Goal: Information Seeking & Learning: Learn about a topic

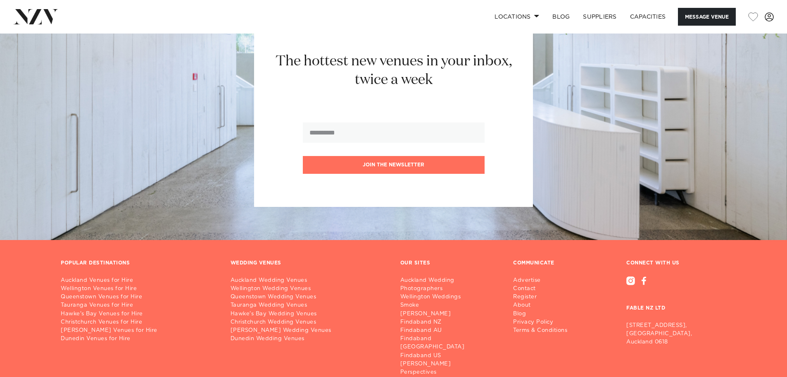
scroll to position [1336, 0]
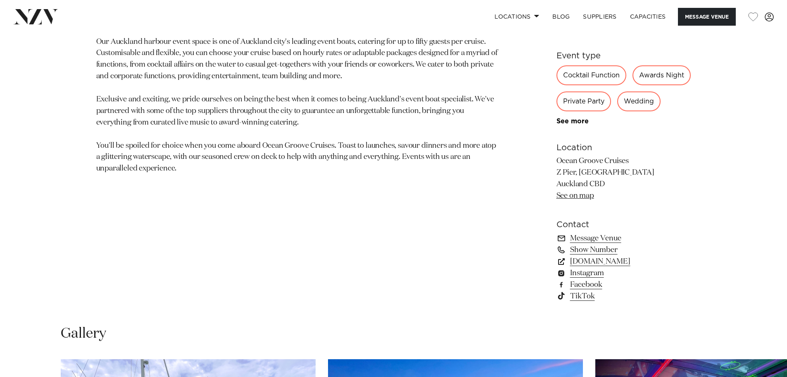
scroll to position [537, 0]
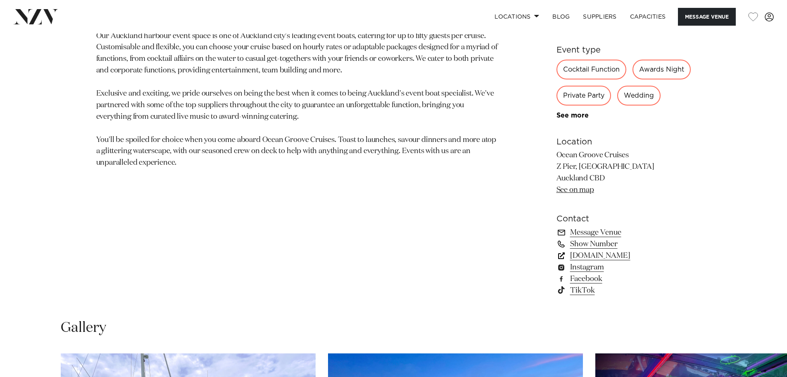
click at [634, 261] on link "[DOMAIN_NAME]" at bounding box center [624, 256] width 135 height 12
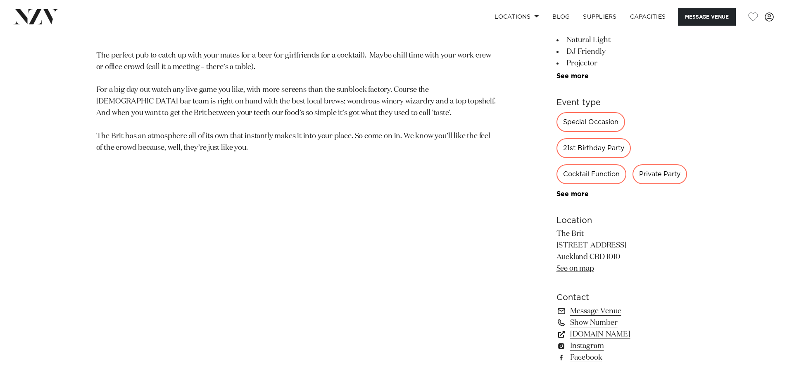
scroll to position [496, 0]
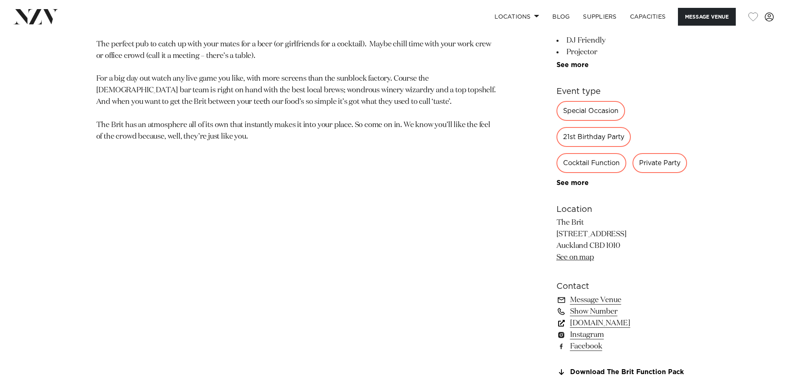
click at [607, 324] on link "www.thebrit.co.nz" at bounding box center [624, 323] width 135 height 12
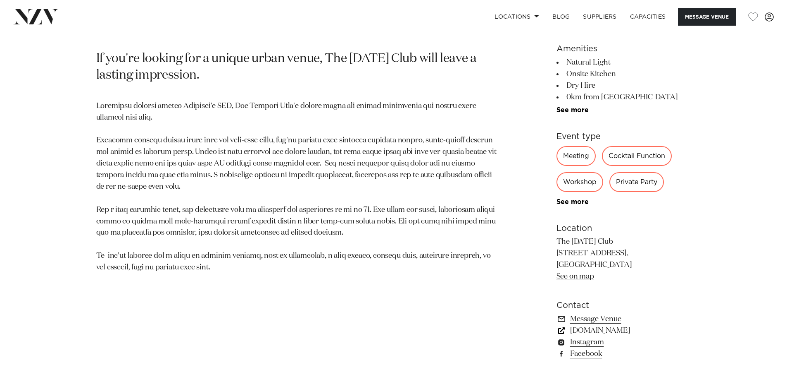
scroll to position [455, 0]
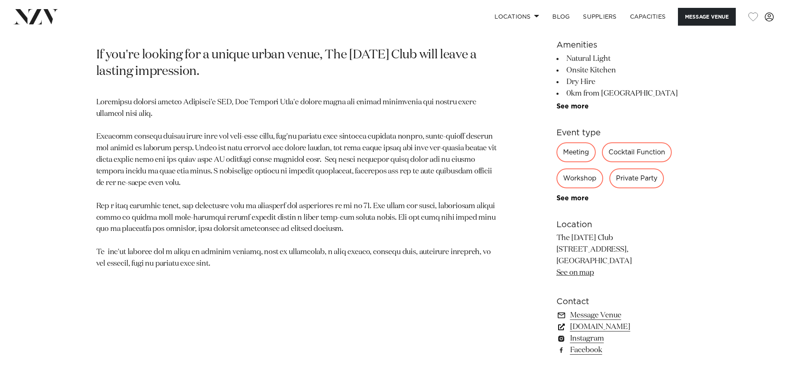
click at [630, 327] on link "thetuesdayclub.co.nz" at bounding box center [624, 327] width 135 height 12
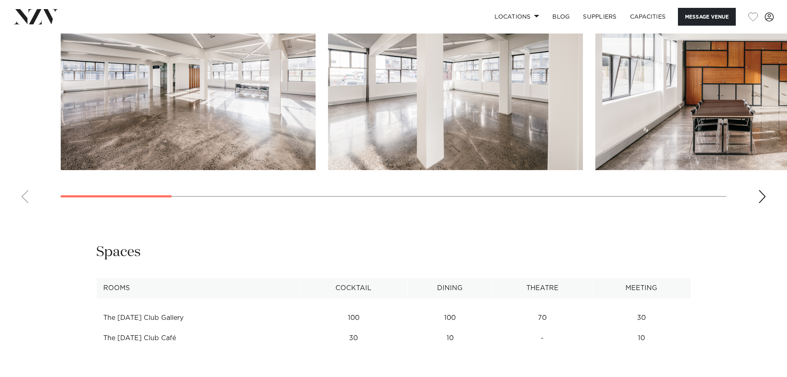
scroll to position [785, 0]
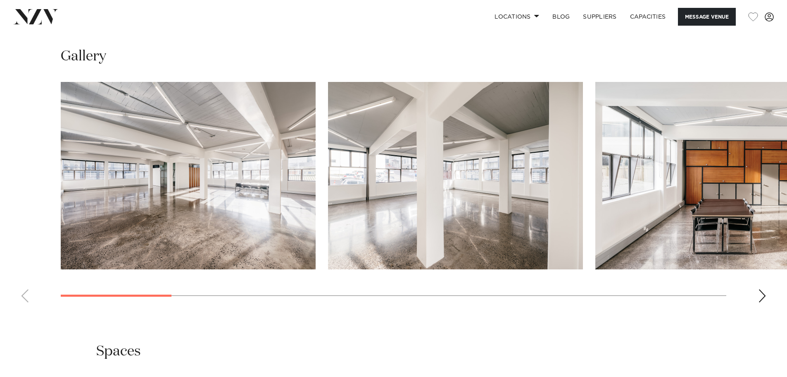
click at [757, 295] on swiper-container at bounding box center [393, 195] width 787 height 227
click at [761, 296] on div "Next slide" at bounding box center [762, 295] width 8 height 13
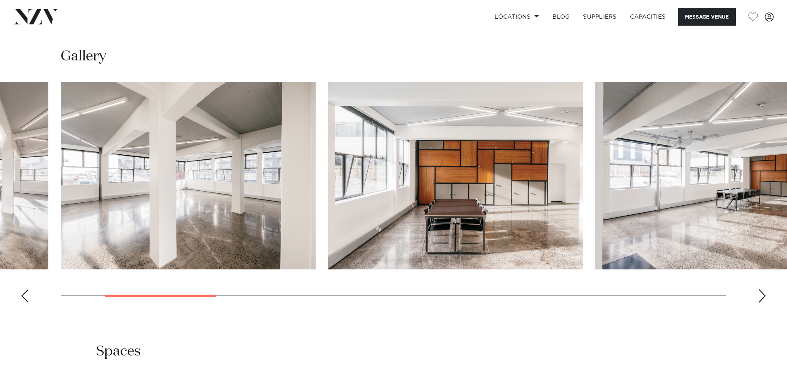
click at [761, 296] on div "Next slide" at bounding box center [762, 295] width 8 height 13
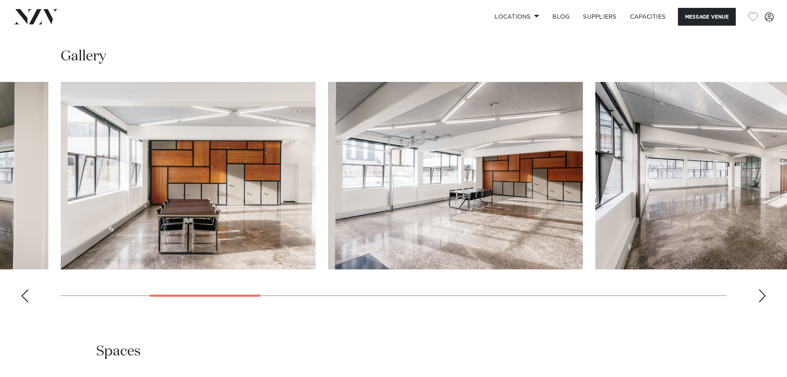
click at [761, 296] on div "Next slide" at bounding box center [762, 295] width 8 height 13
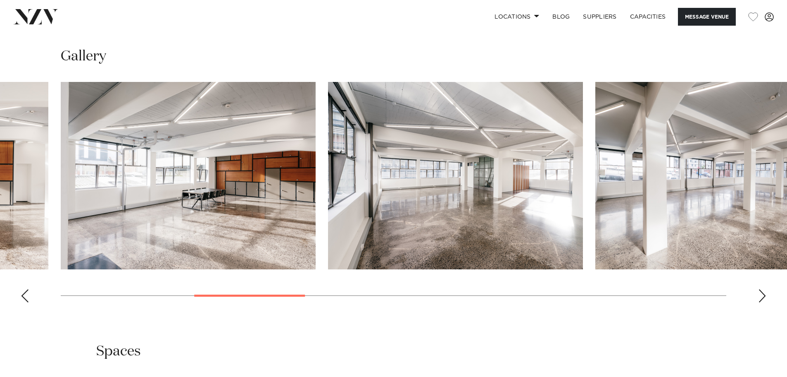
click at [761, 296] on div "Next slide" at bounding box center [762, 295] width 8 height 13
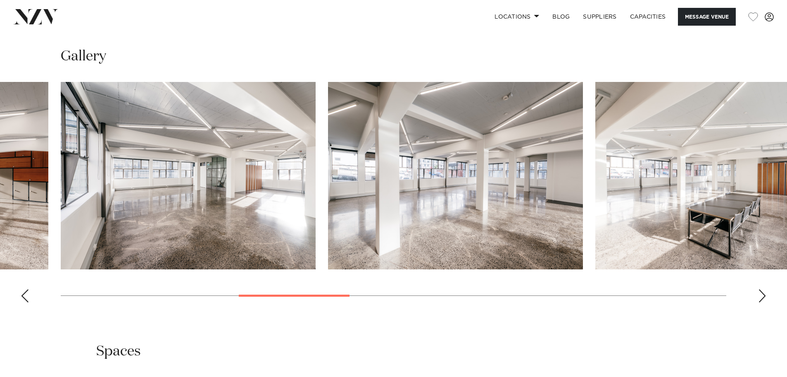
click at [761, 296] on div "Next slide" at bounding box center [762, 295] width 8 height 13
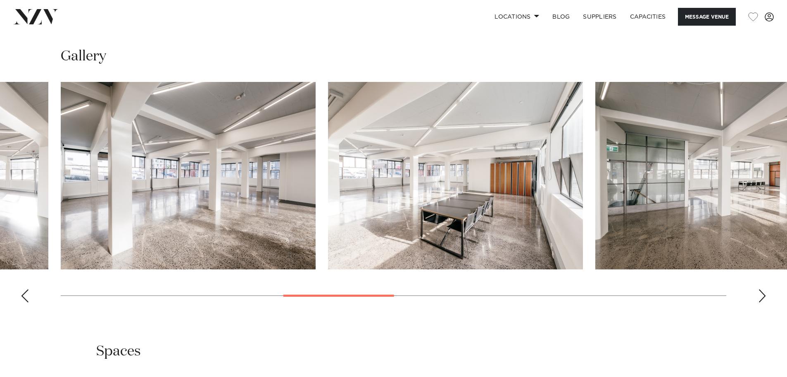
click at [761, 296] on div "Next slide" at bounding box center [762, 295] width 8 height 13
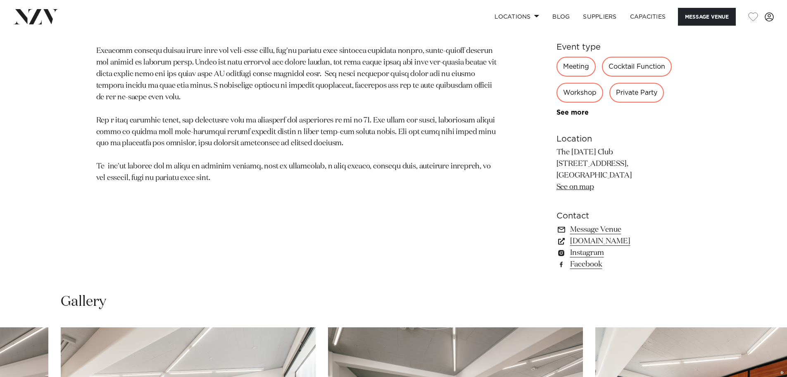
scroll to position [496, 0]
